Goal: Task Accomplishment & Management: Manage account settings

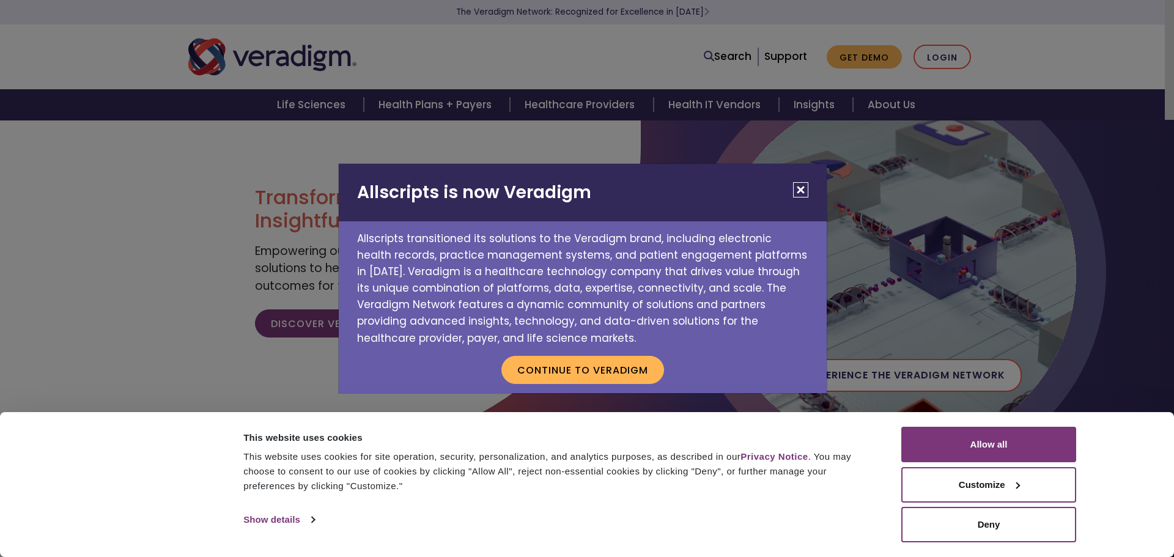
click at [952, 60] on div "Allscripts is now Veradigm Allscripts transitioned its solutions to the Veradig…" at bounding box center [587, 278] width 1174 height 557
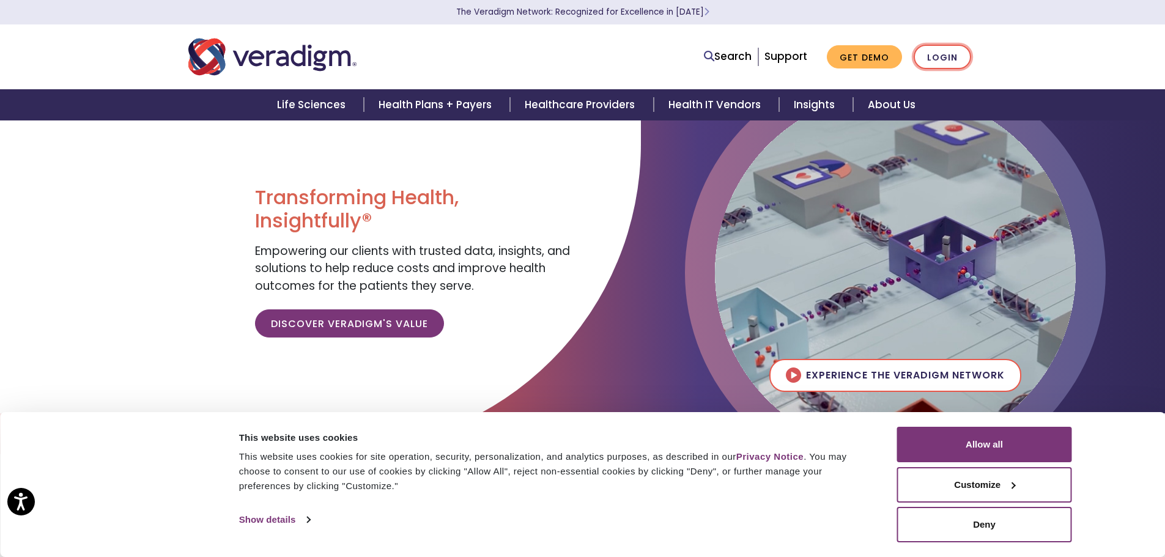
click at [952, 60] on link "Login" at bounding box center [942, 57] width 57 height 25
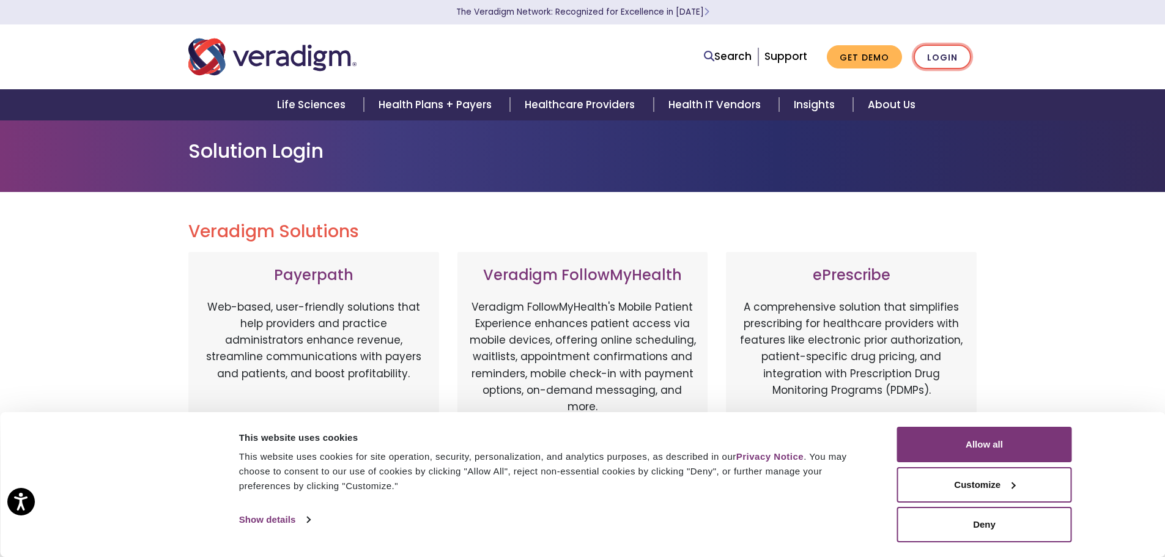
click at [936, 59] on link "Login" at bounding box center [942, 57] width 57 height 25
click at [959, 444] on button "Allow all" at bounding box center [984, 444] width 175 height 35
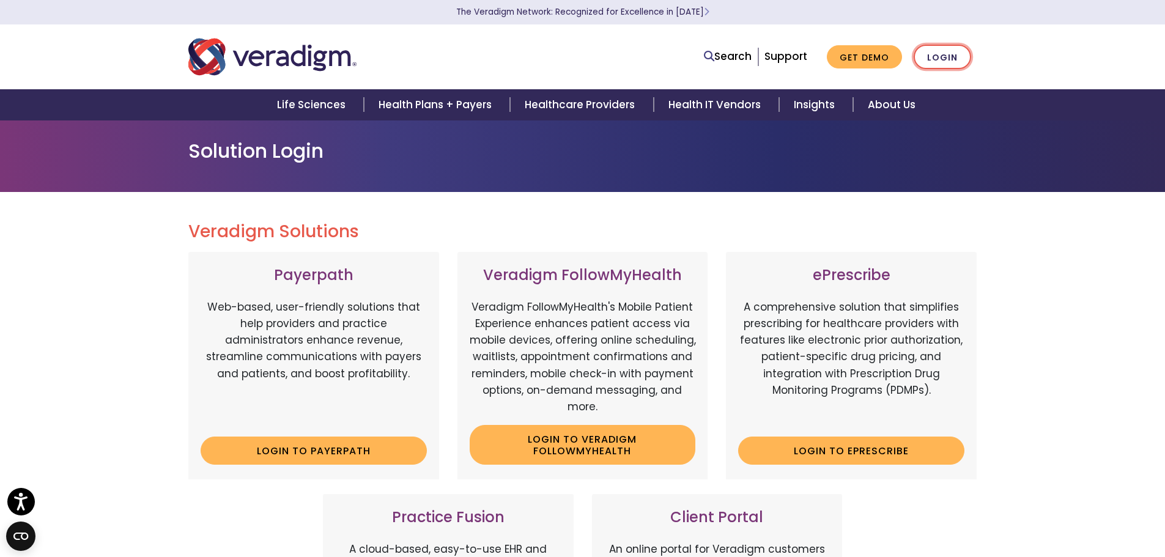
click at [945, 56] on link "Login" at bounding box center [942, 57] width 57 height 25
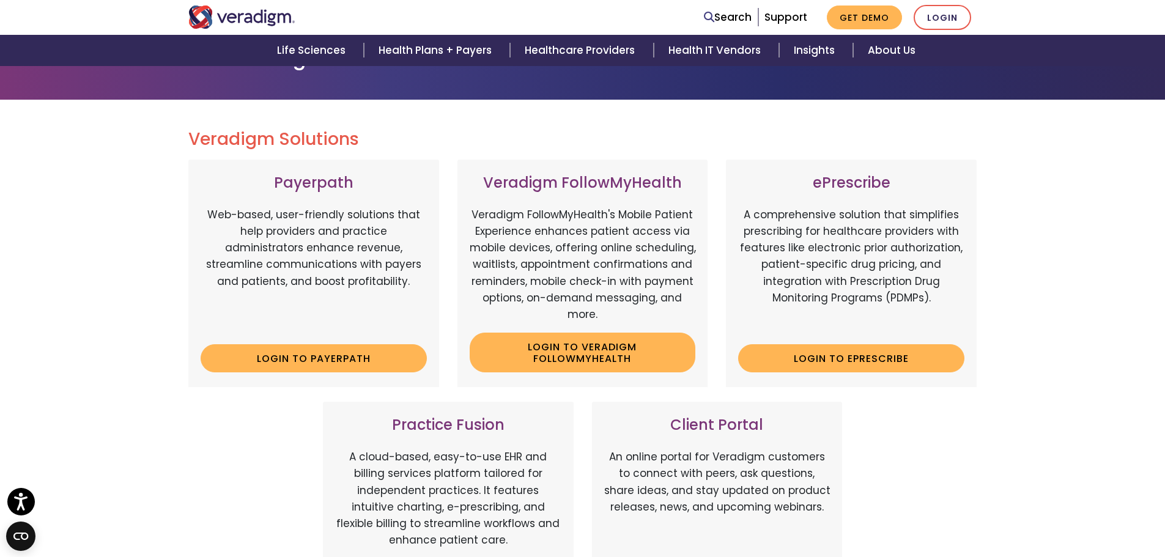
scroll to position [122, 0]
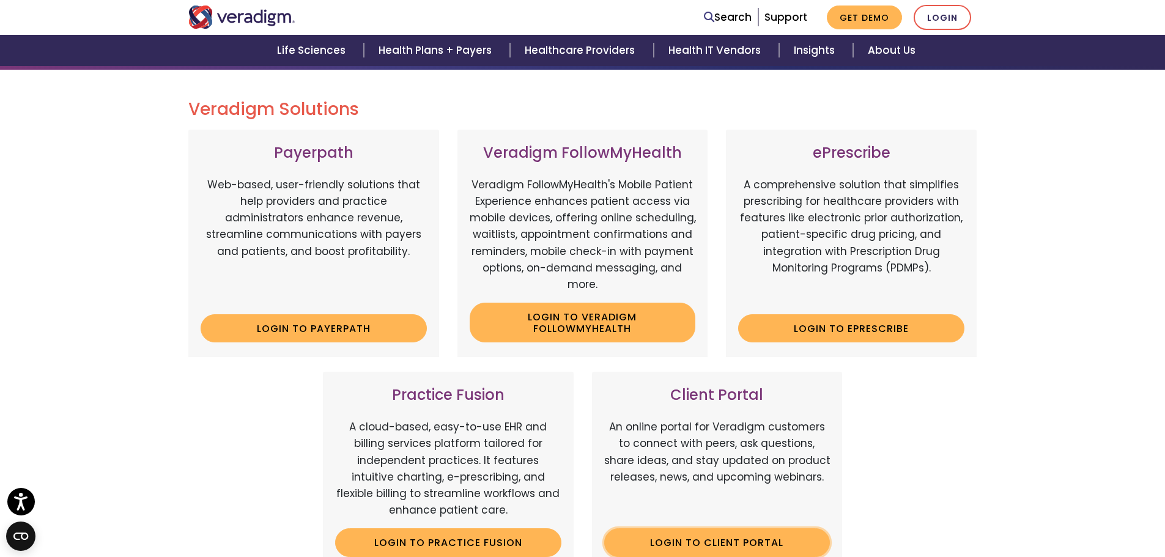
click at [661, 537] on link "Login to Client Portal" at bounding box center [717, 542] width 226 height 28
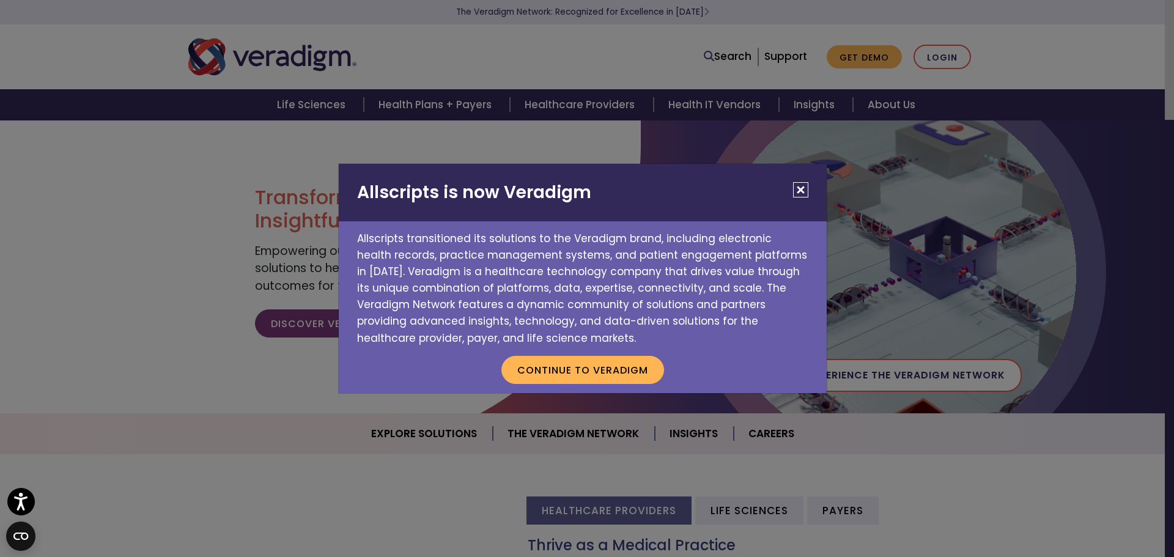
click at [800, 191] on button "Close" at bounding box center [800, 189] width 15 height 15
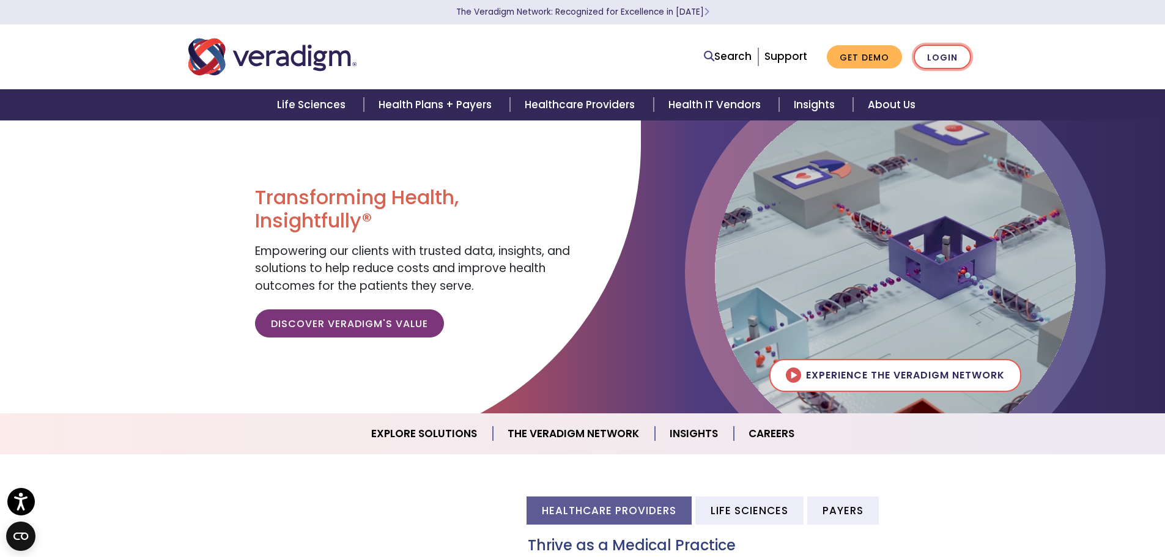
click at [950, 52] on link "Login" at bounding box center [942, 57] width 57 height 25
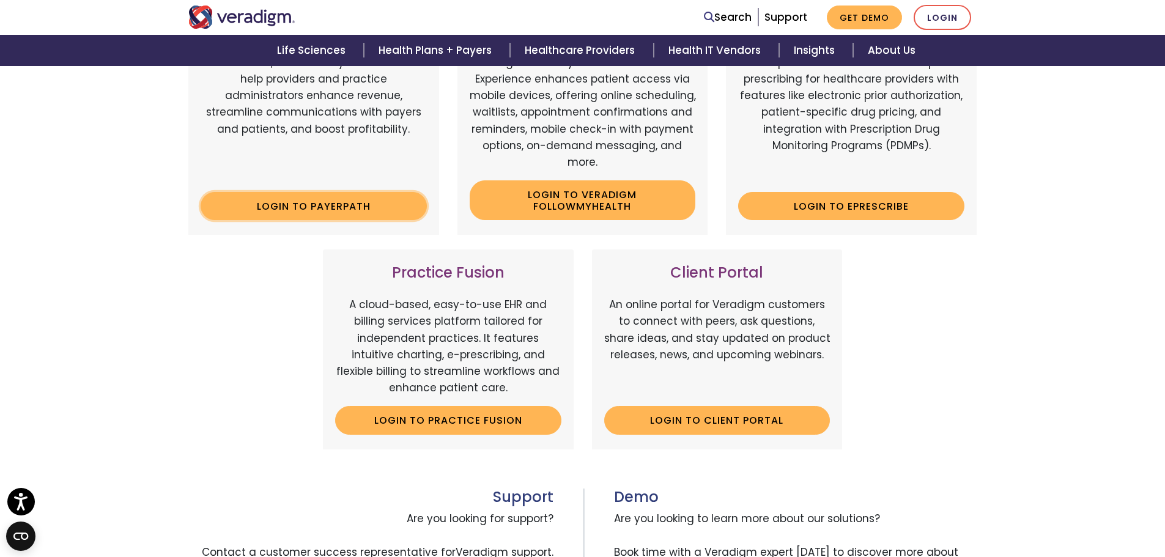
scroll to position [306, 0]
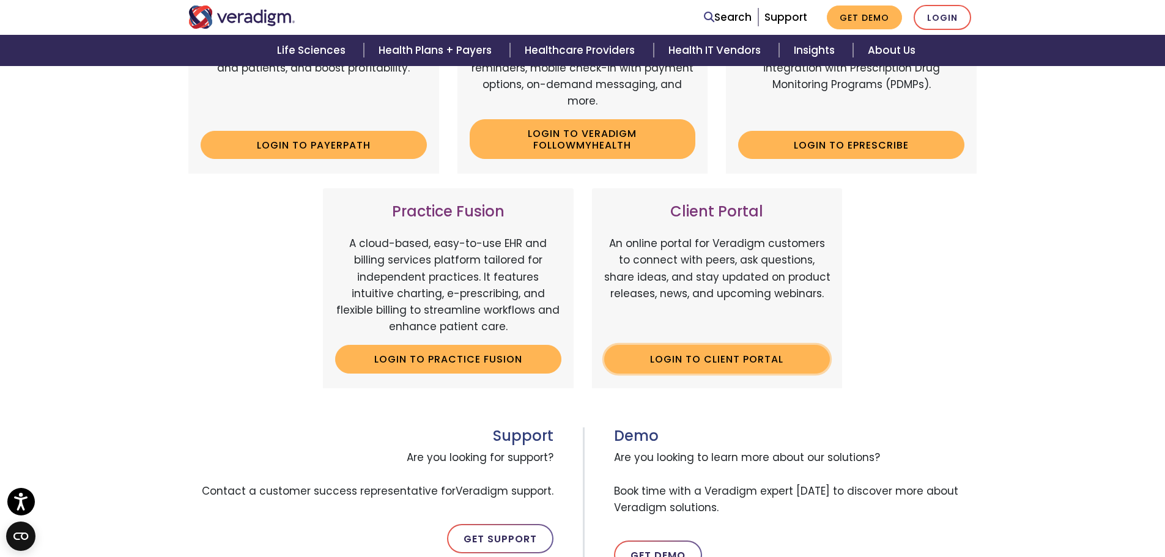
click at [687, 355] on link "Login to Client Portal" at bounding box center [717, 359] width 226 height 28
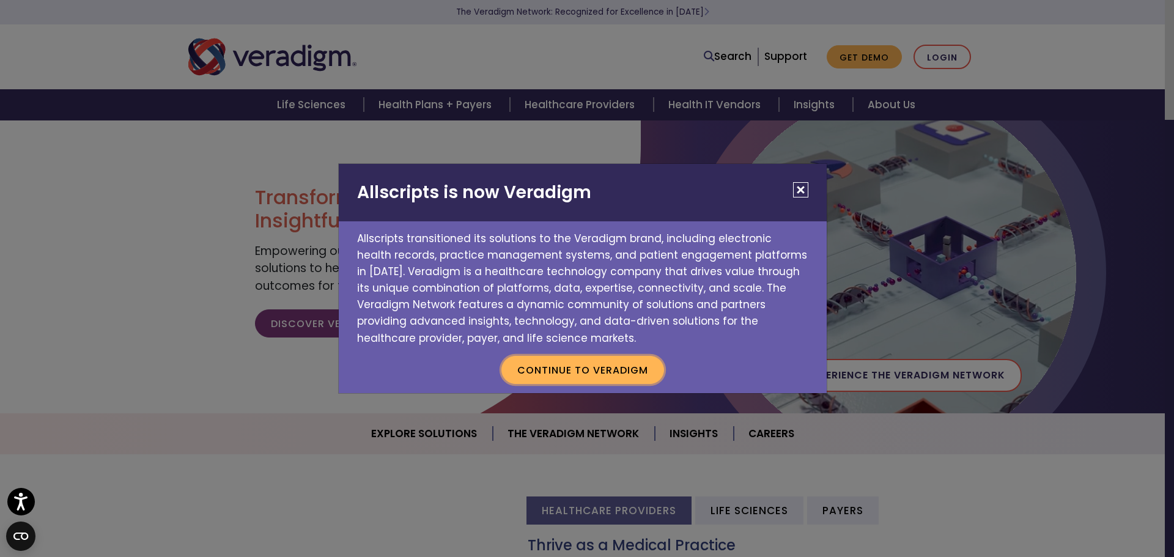
click at [554, 366] on button "Continue to Veradigm" at bounding box center [582, 370] width 163 height 28
click at [615, 372] on button "Continue to Veradigm" at bounding box center [582, 370] width 163 height 28
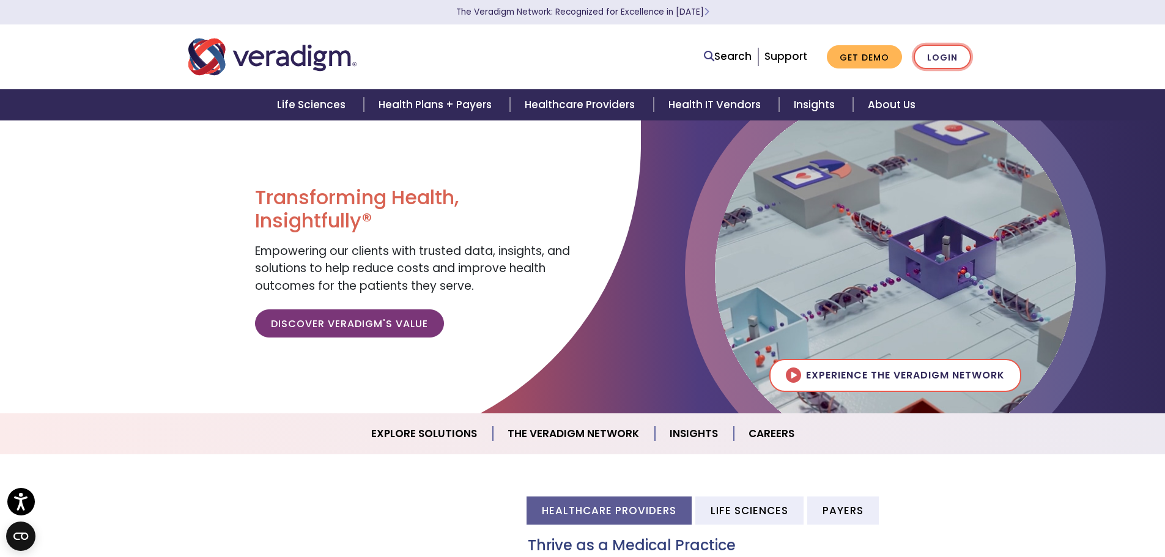
click at [932, 59] on link "Login" at bounding box center [942, 57] width 57 height 25
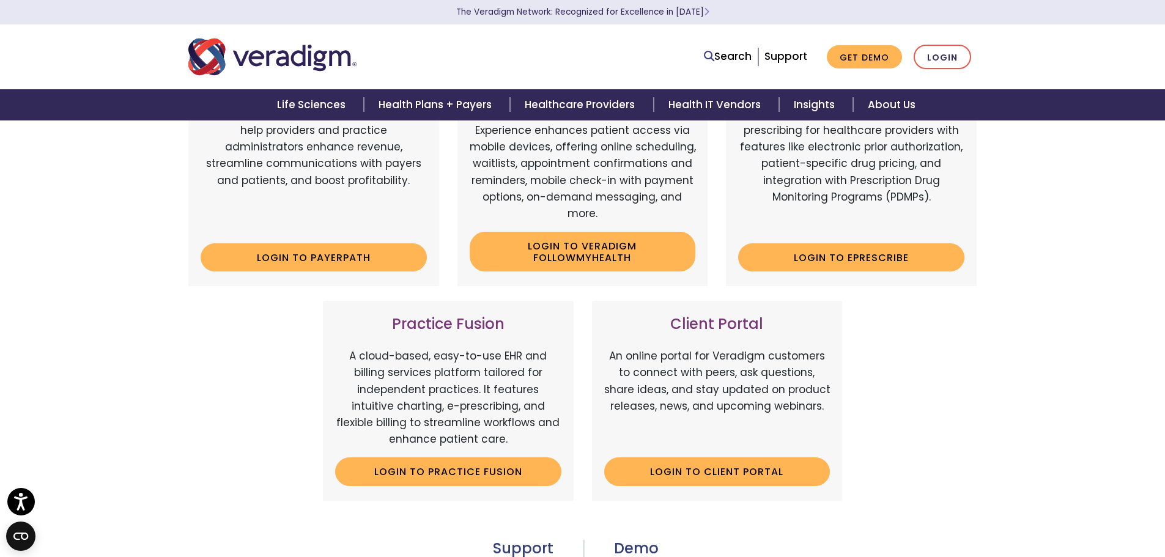
scroll to position [489, 0]
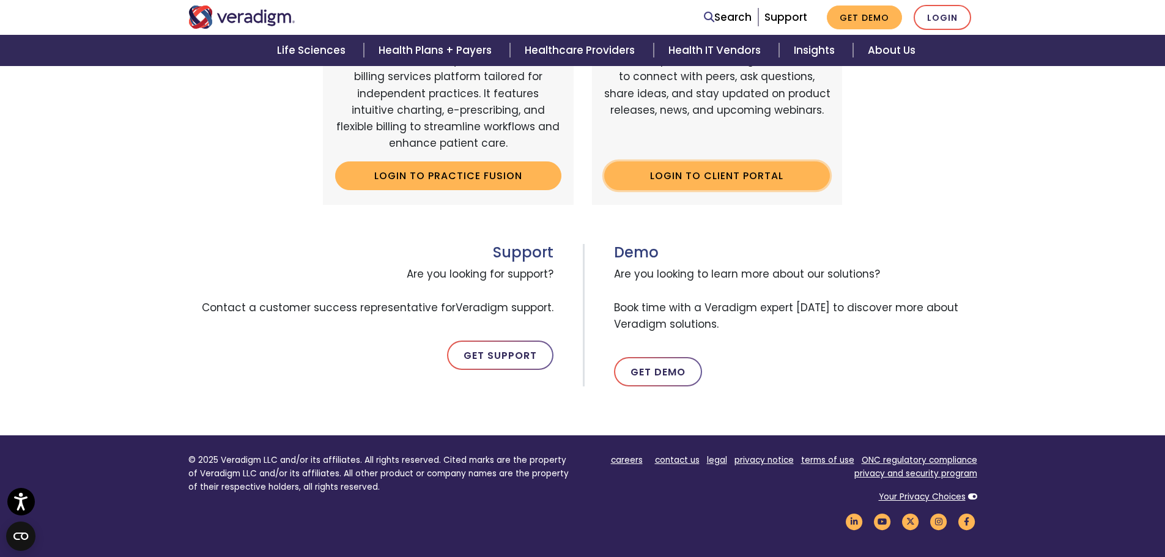
click at [717, 177] on link "Login to Client Portal" at bounding box center [717, 175] width 226 height 28
click at [744, 174] on link "Login to Client Portal" at bounding box center [717, 175] width 226 height 28
click at [947, 17] on link "Login" at bounding box center [942, 17] width 57 height 25
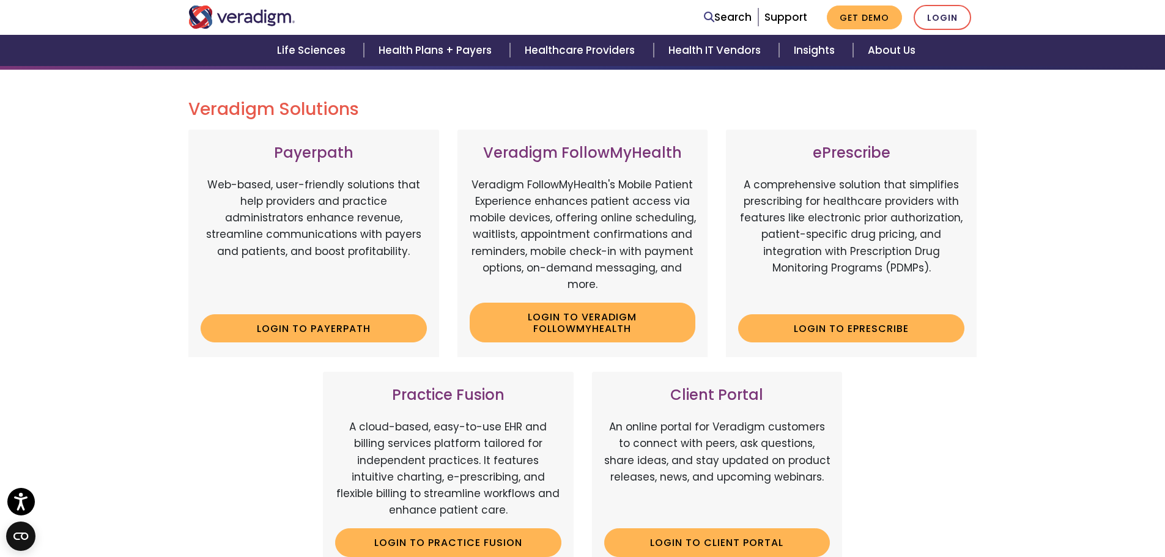
scroll to position [183, 0]
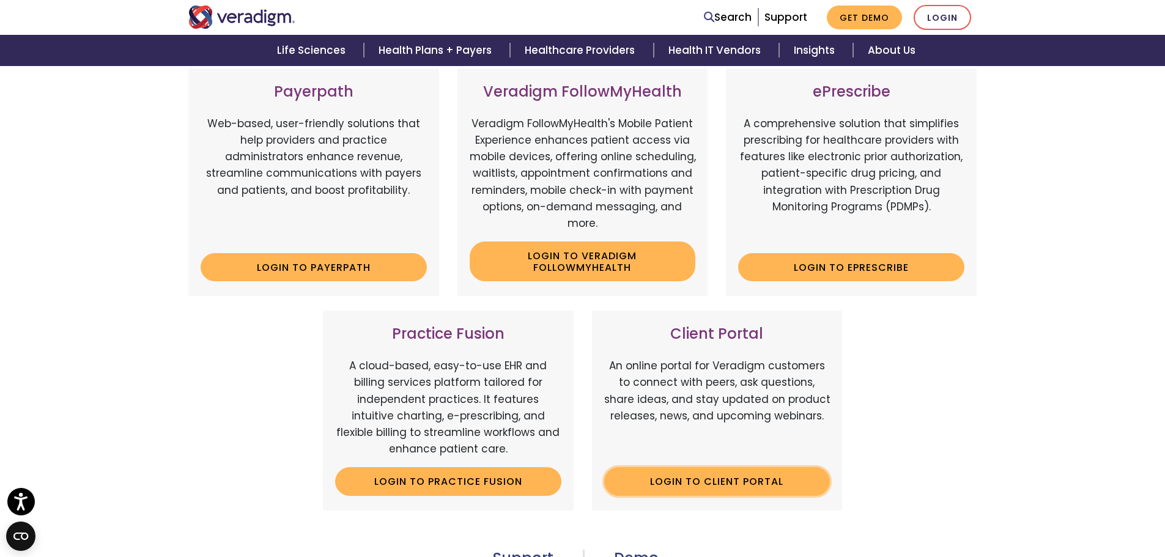
click at [714, 483] on link "Login to Client Portal" at bounding box center [717, 481] width 226 height 28
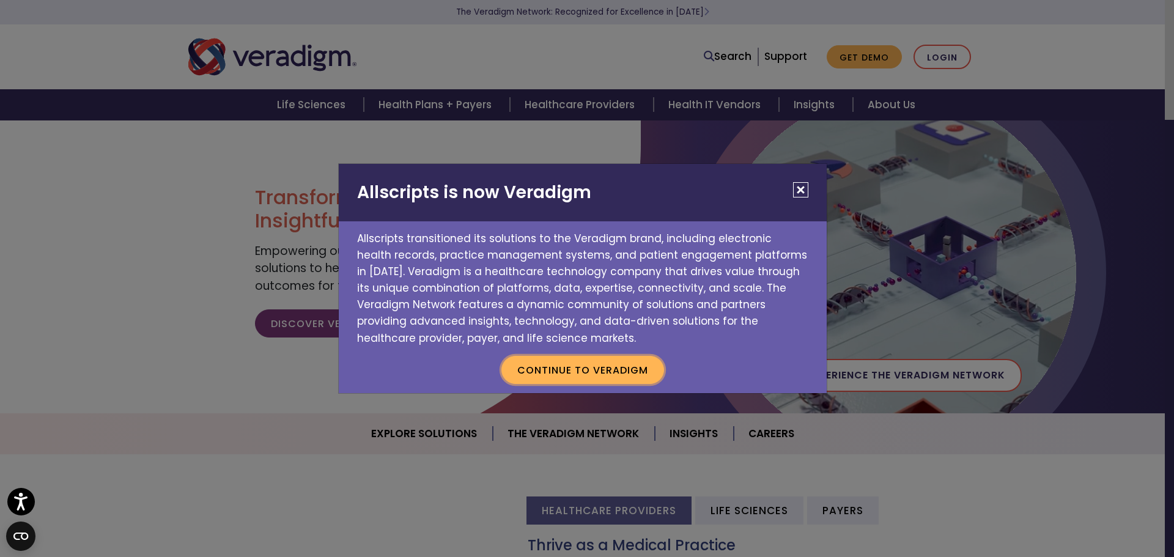
click at [538, 369] on button "Continue to Veradigm" at bounding box center [582, 370] width 163 height 28
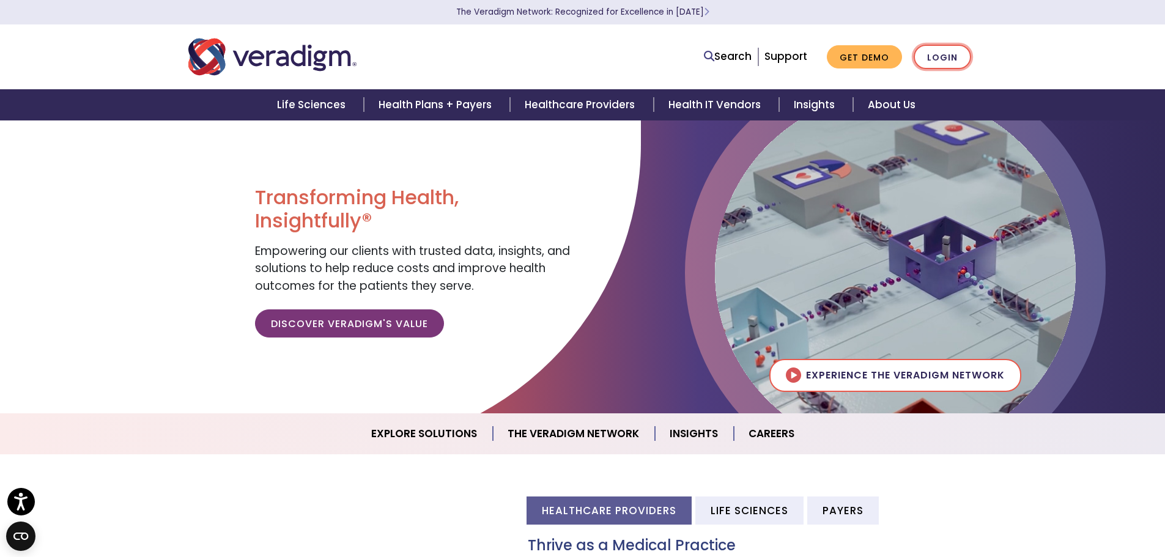
click at [955, 59] on link "Login" at bounding box center [942, 57] width 57 height 25
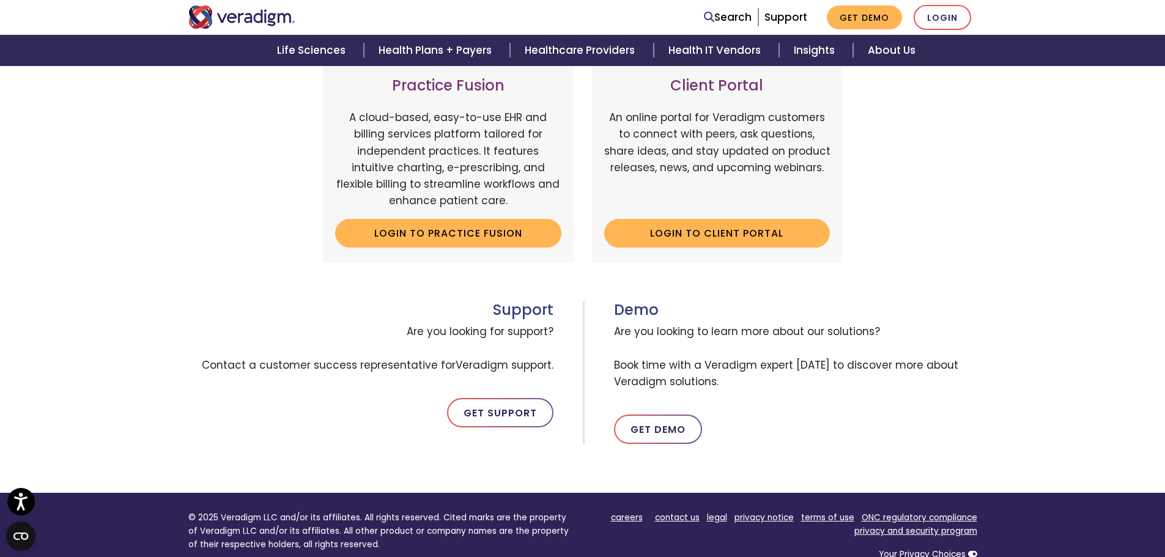
scroll to position [550, 0]
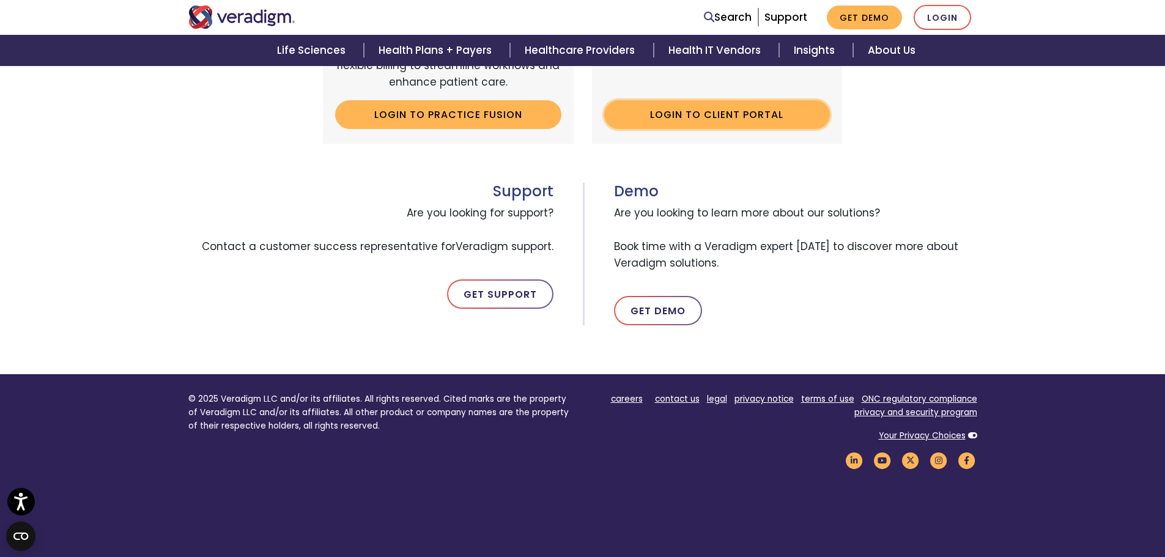
click at [676, 116] on link "Login to Client Portal" at bounding box center [717, 114] width 226 height 28
